Goal: Navigation & Orientation: Find specific page/section

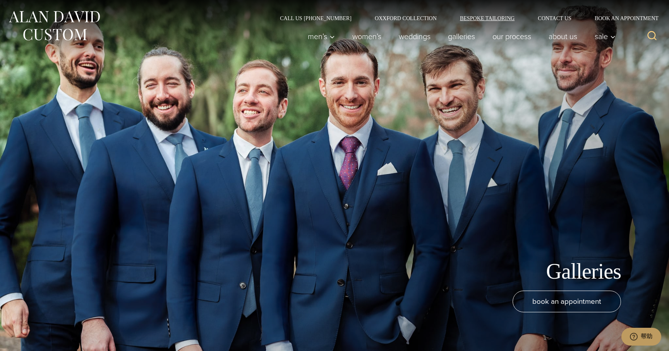
click at [500, 18] on link "Bespoke Tailoring" at bounding box center [487, 17] width 78 height 5
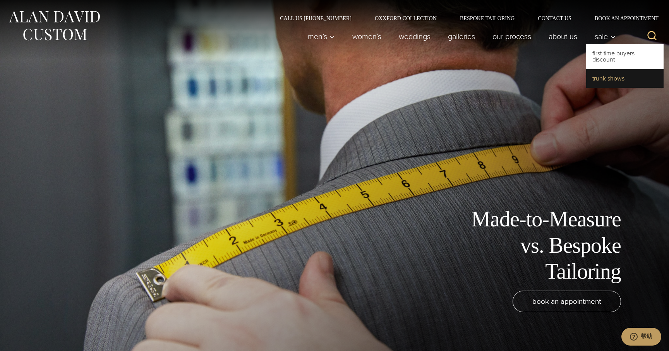
click at [605, 78] on link "Trunk Shows" at bounding box center [624, 78] width 77 height 19
